Goal: Information Seeking & Learning: Learn about a topic

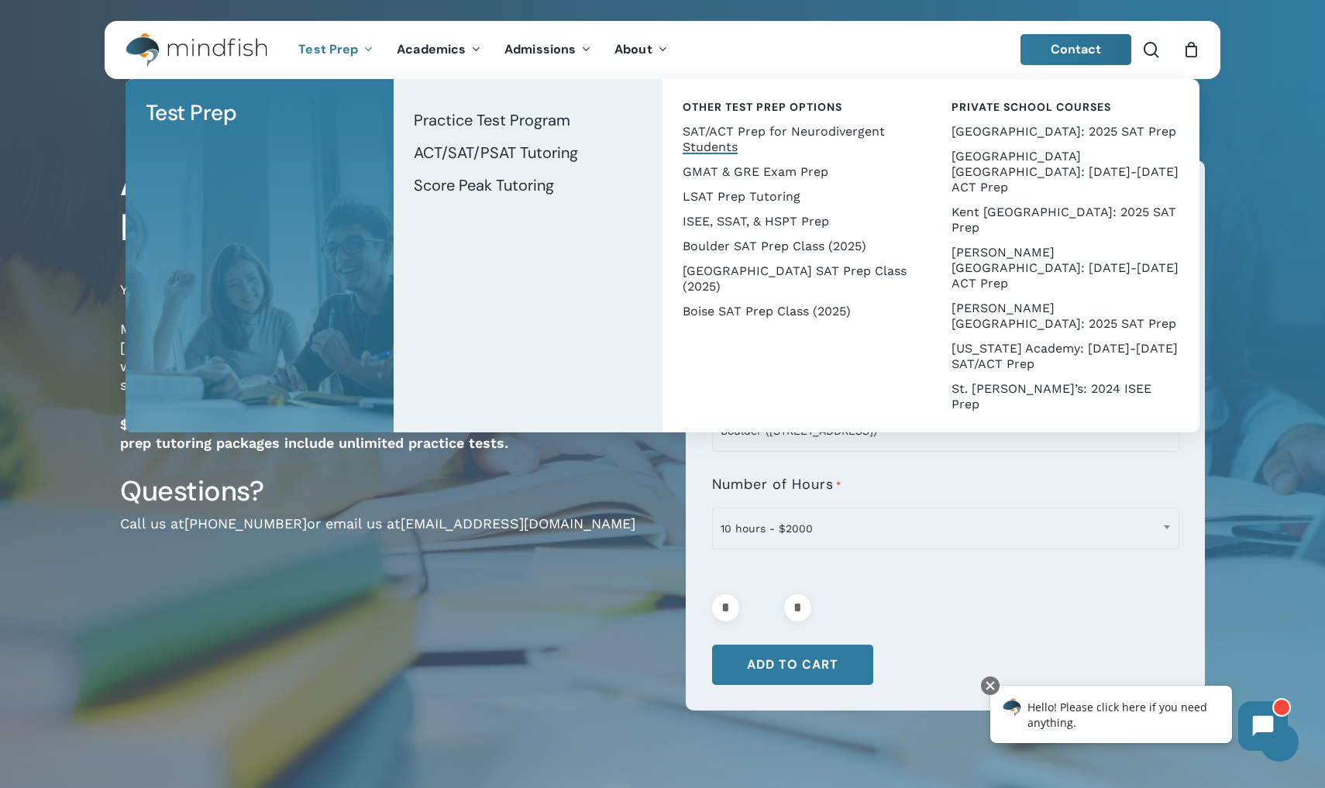
click at [705, 143] on span "SAT/ACT Prep for Neurodivergent Students" at bounding box center [784, 139] width 202 height 30
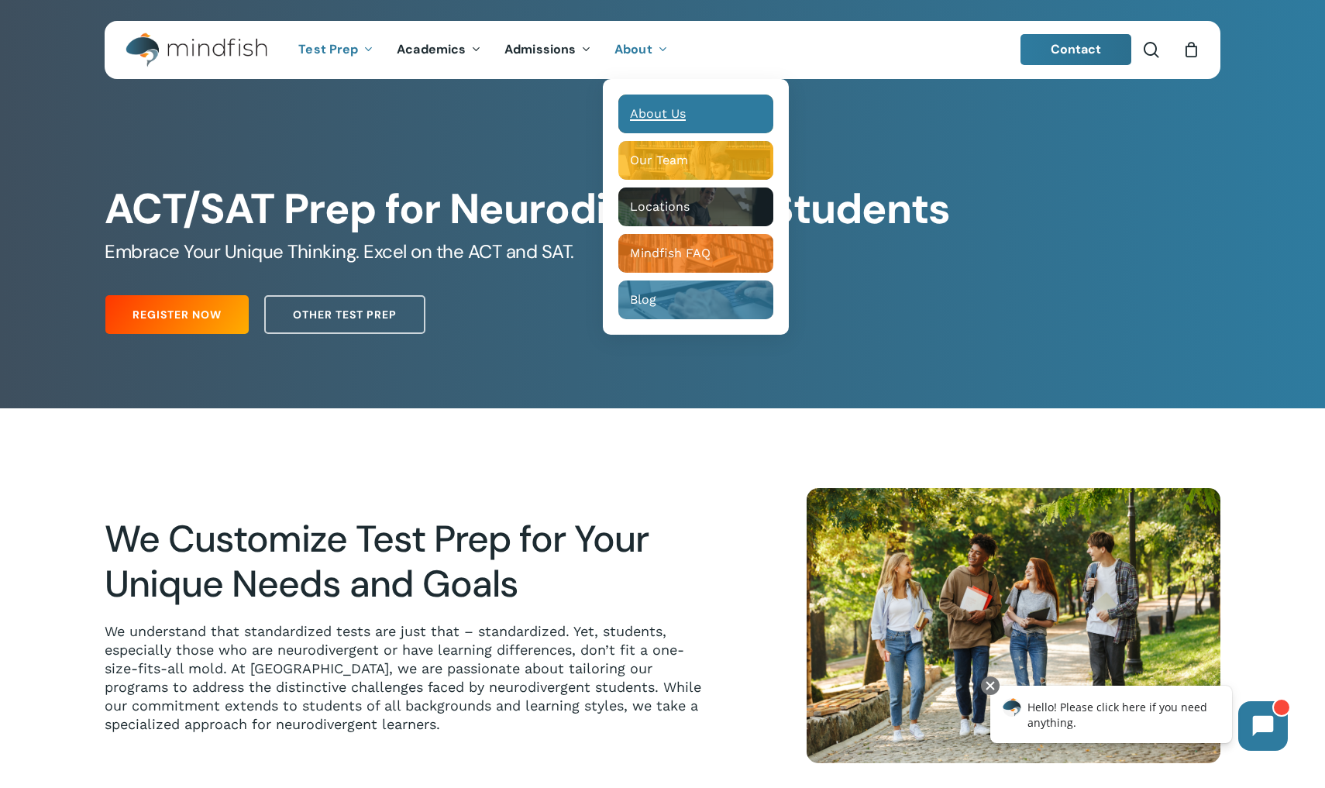
click at [679, 112] on span "About Us" at bounding box center [658, 113] width 56 height 15
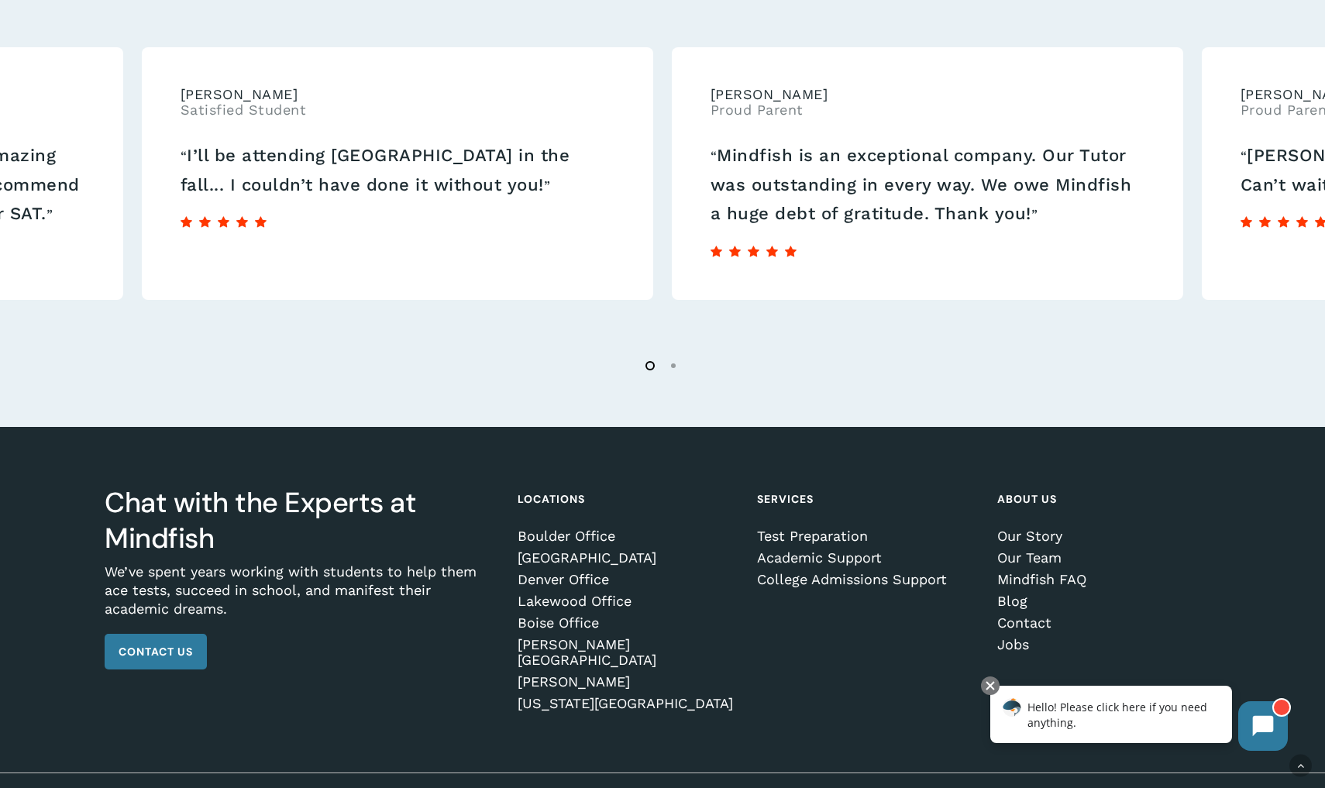
scroll to position [2585, 0]
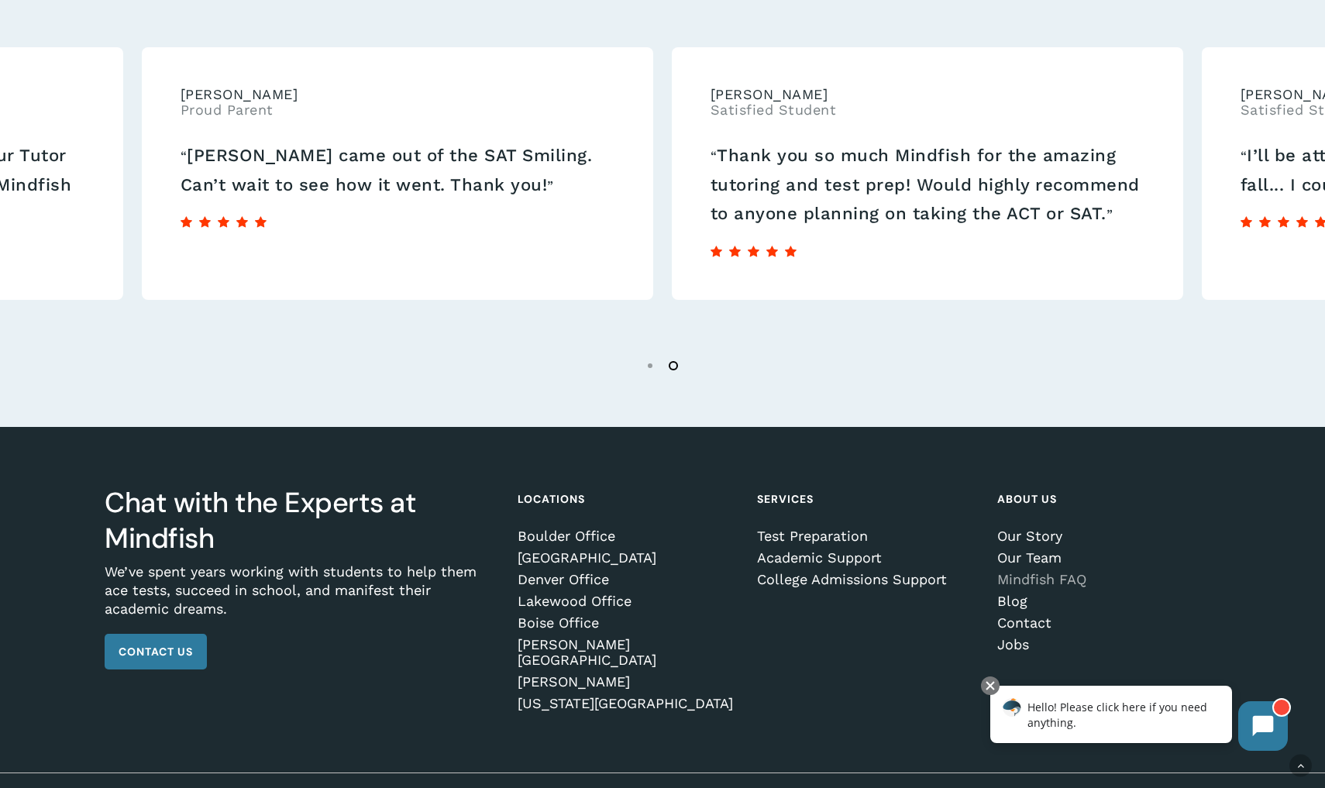
click at [1032, 581] on link "Mindfish FAQ" at bounding box center [1107, 580] width 218 height 16
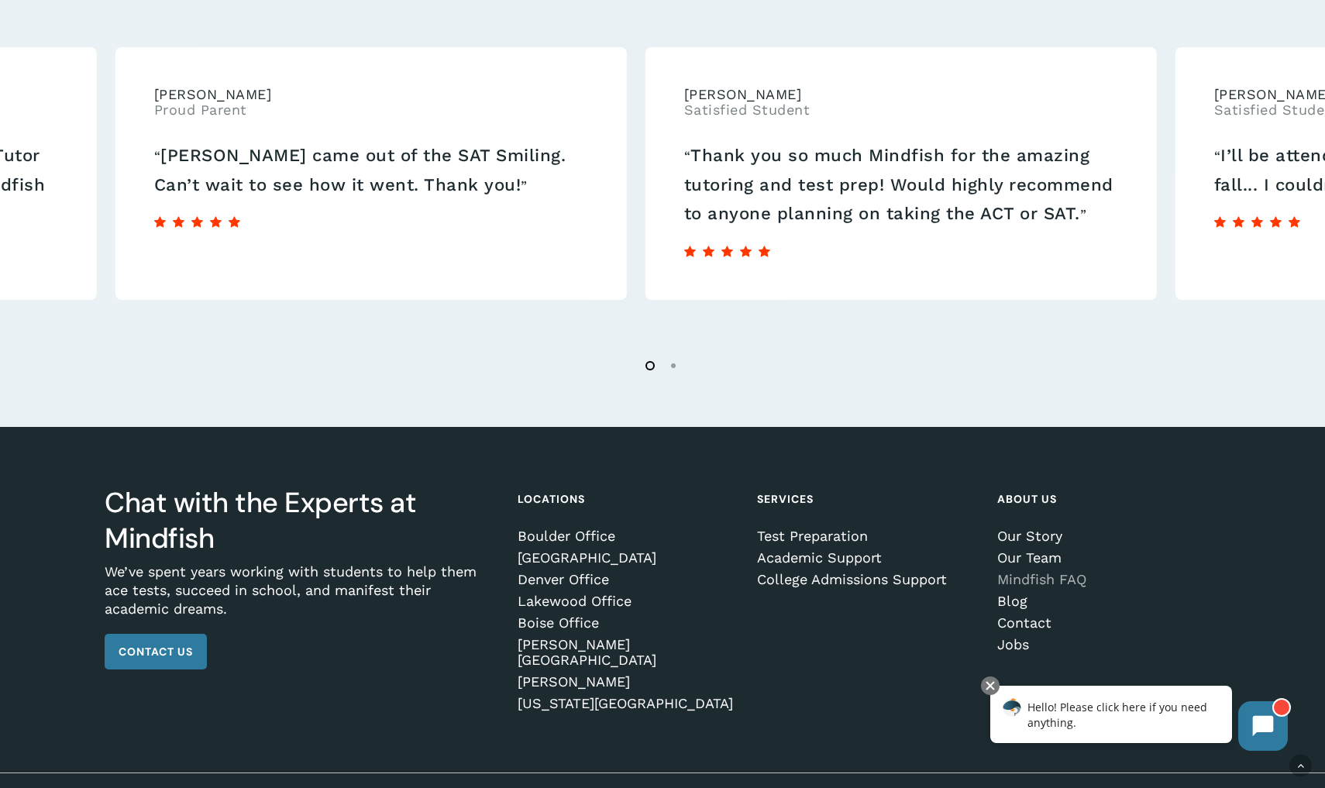
click at [1032, 581] on link "Mindfish FAQ" at bounding box center [1107, 580] width 218 height 16
